Goal: Check status: Check status

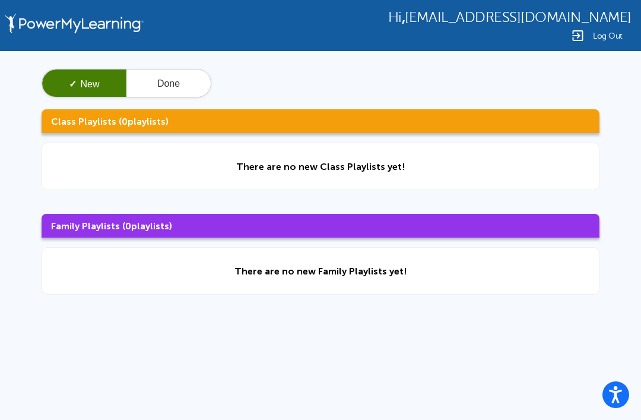
click at [172, 85] on button "Done" at bounding box center [168, 83] width 84 height 28
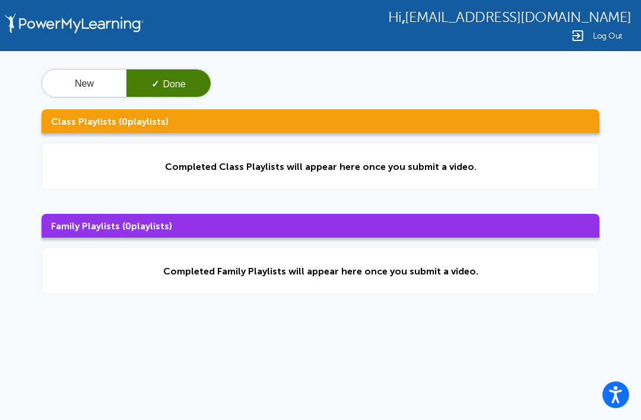
click at [69, 74] on button "New" at bounding box center [84, 83] width 84 height 28
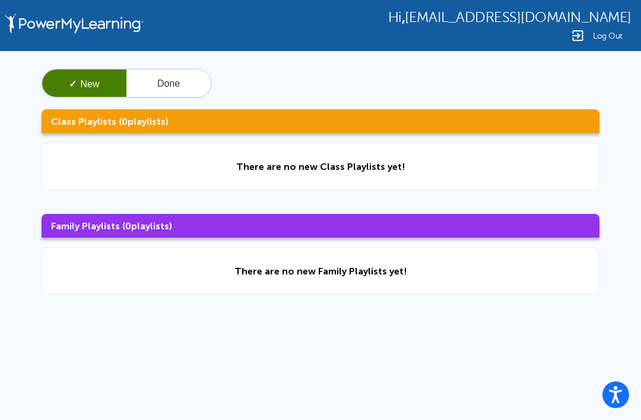
click at [166, 77] on button "Done" at bounding box center [168, 83] width 84 height 28
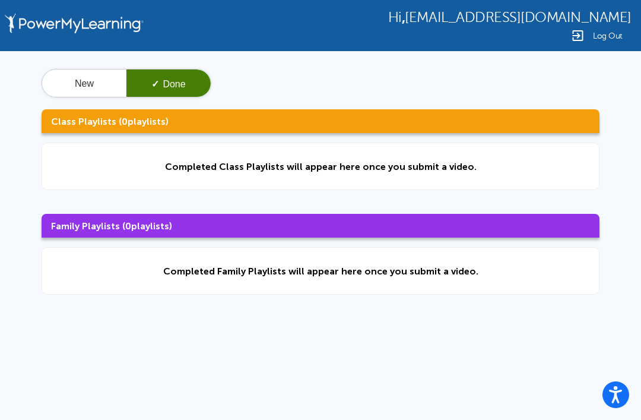
click at [106, 84] on button "New" at bounding box center [84, 83] width 84 height 28
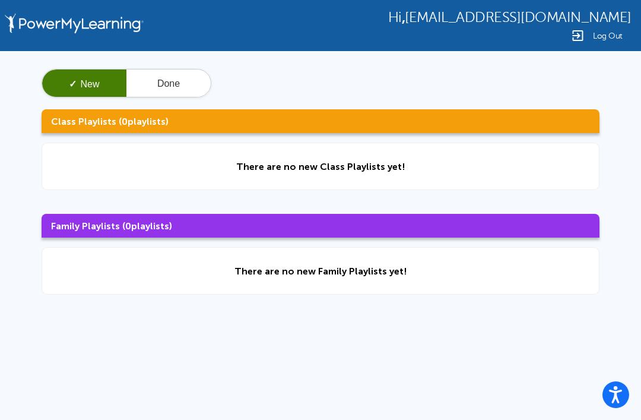
click at [127, 157] on div "There are no new Class Playlists yet!" at bounding box center [321, 165] width 558 height 47
click at [163, 170] on div "There are no new Class Playlists yet!" at bounding box center [321, 165] width 558 height 47
click at [179, 297] on div "✓ New Done Class Playlists ( 0 playlists) There are no new Class Playlists yet!…" at bounding box center [320, 181] width 641 height 261
click at [183, 278] on div "There are no new Family Playlists yet!" at bounding box center [321, 270] width 558 height 47
click at [220, 287] on div "There are no new Family Playlists yet!" at bounding box center [321, 270] width 558 height 47
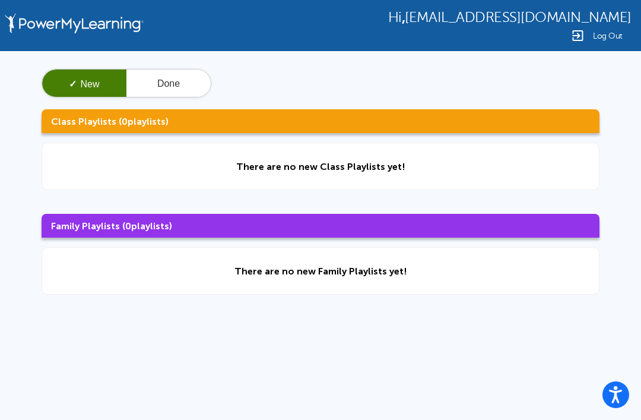
click at [623, 414] on div "Hi , [EMAIL_ADDRESS][DOMAIN_NAME] Log Out ✓ New Done Class Playlists ( 0 playli…" at bounding box center [320, 252] width 641 height 505
click at [617, 401] on icon "Open accessiBe: accessibility options, statement and help" at bounding box center [616, 394] width 14 height 19
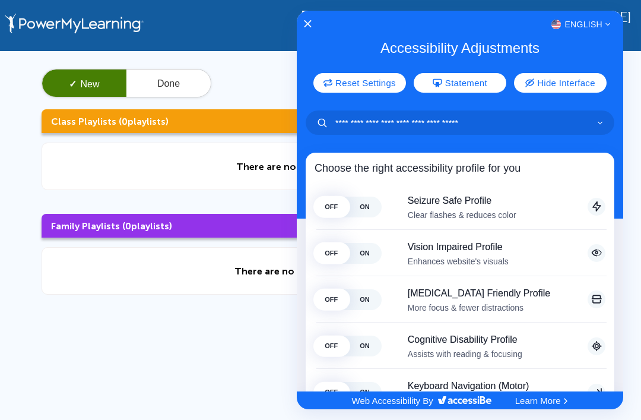
click at [204, 347] on div at bounding box center [320, 210] width 641 height 420
